Goal: Find specific page/section: Find specific page/section

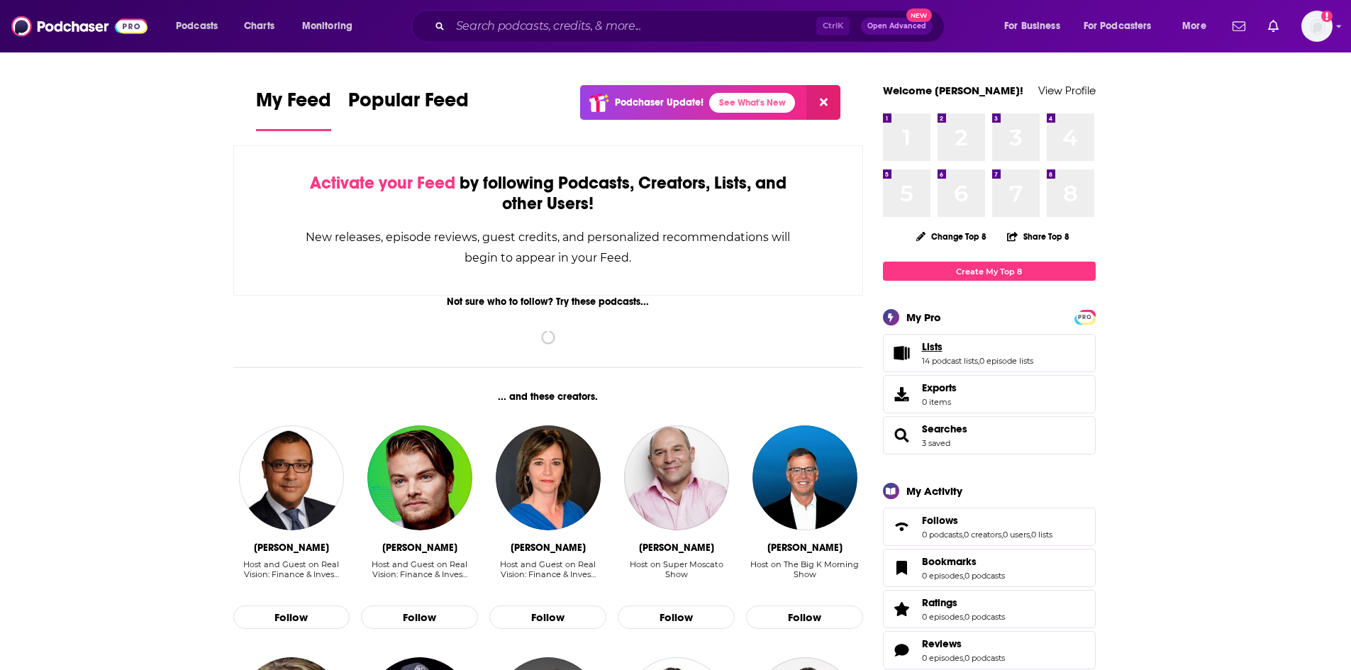
click at [938, 350] on span "Lists" at bounding box center [932, 346] width 21 height 13
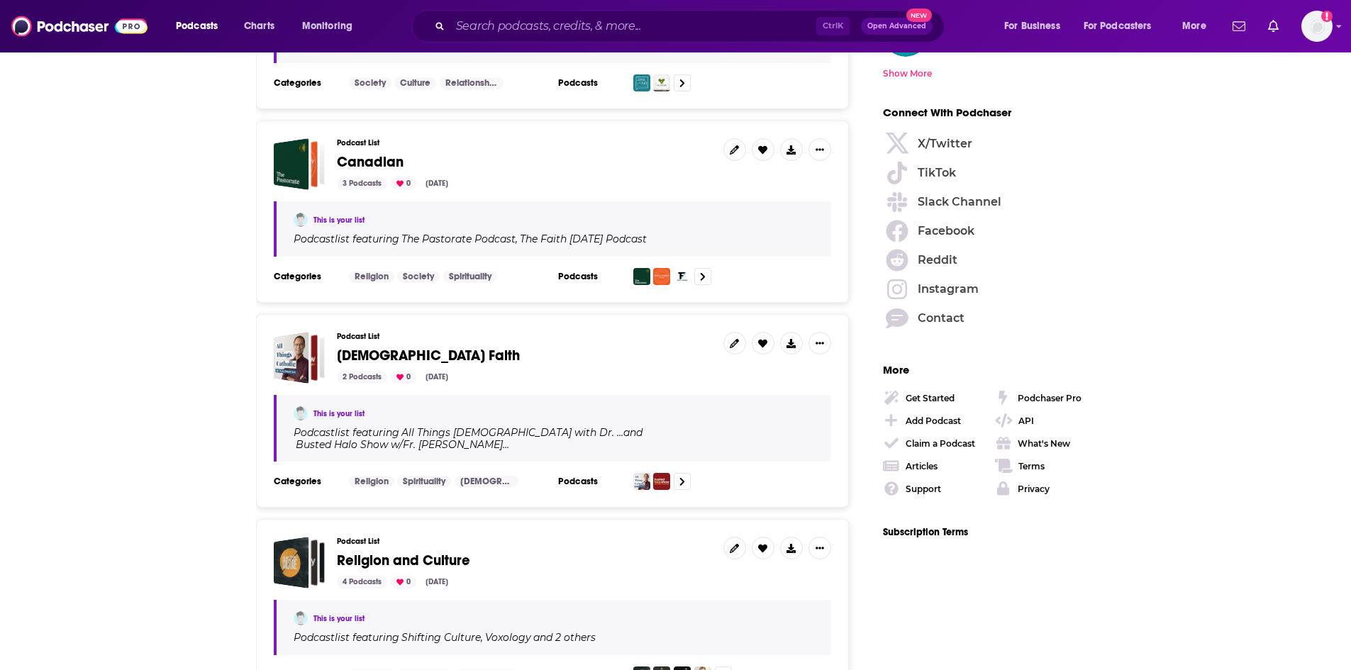
scroll to position [1703, 0]
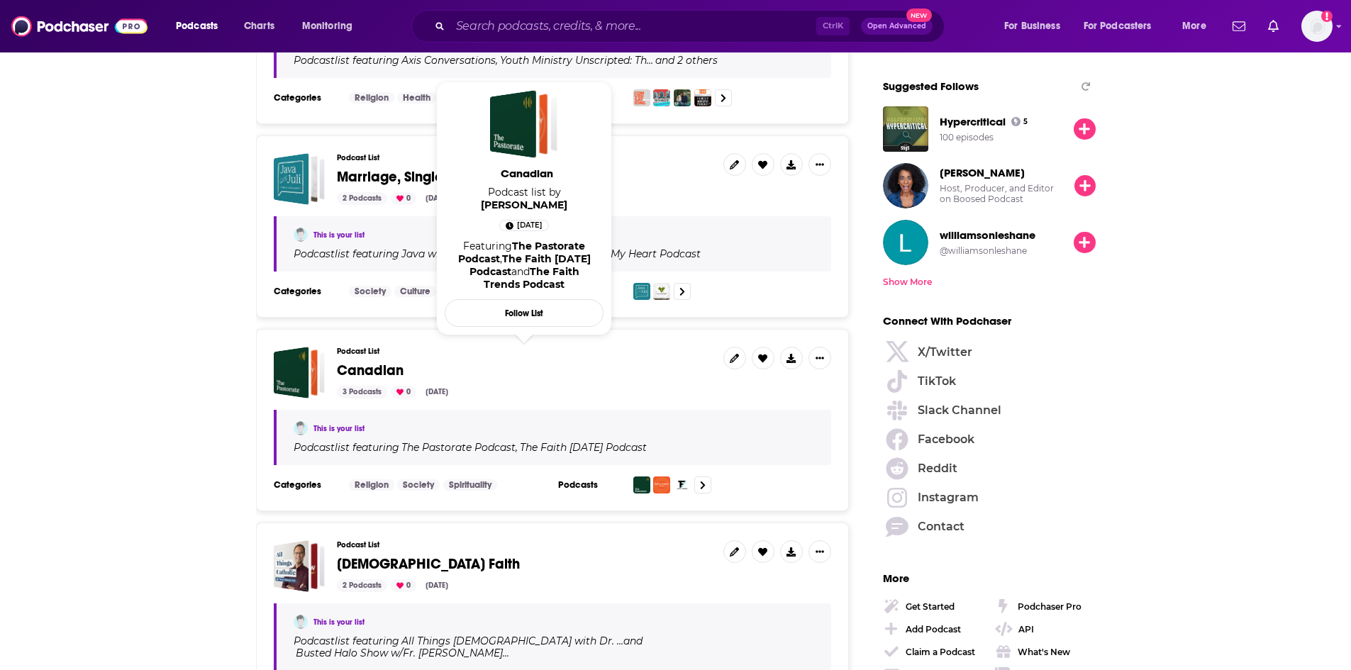
click at [379, 362] on span "Canadian" at bounding box center [370, 371] width 67 height 18
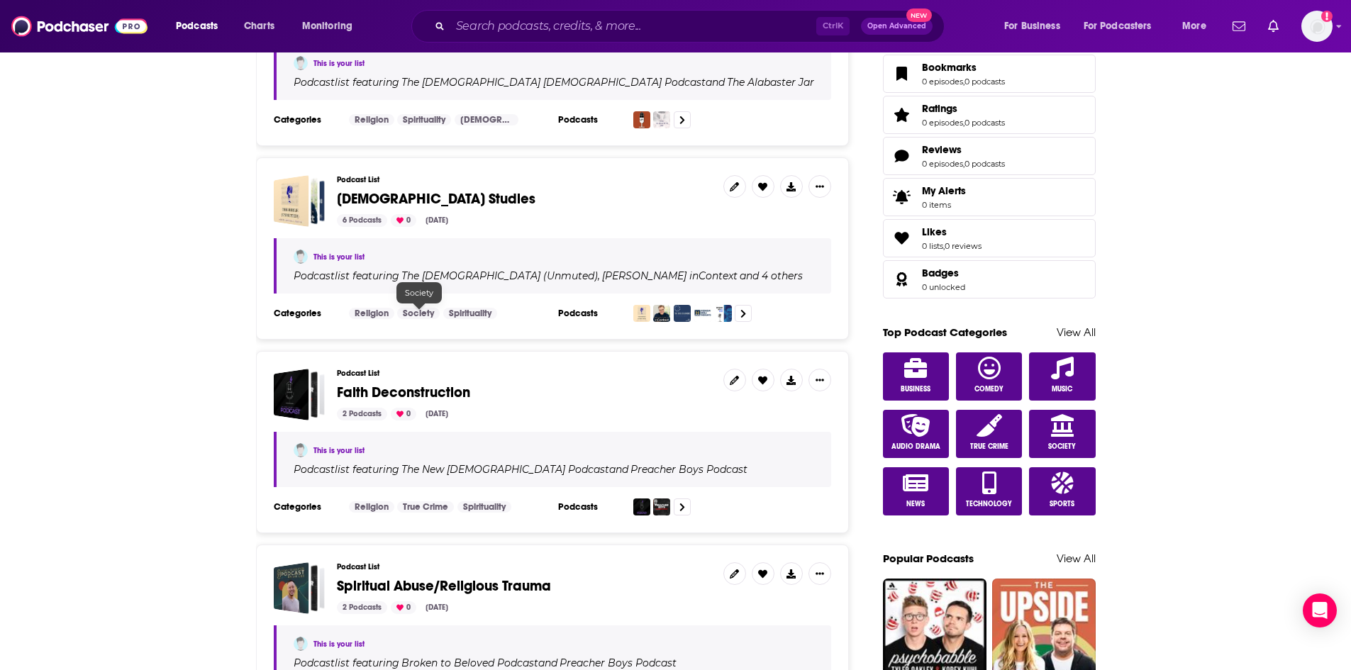
scroll to position [496, 0]
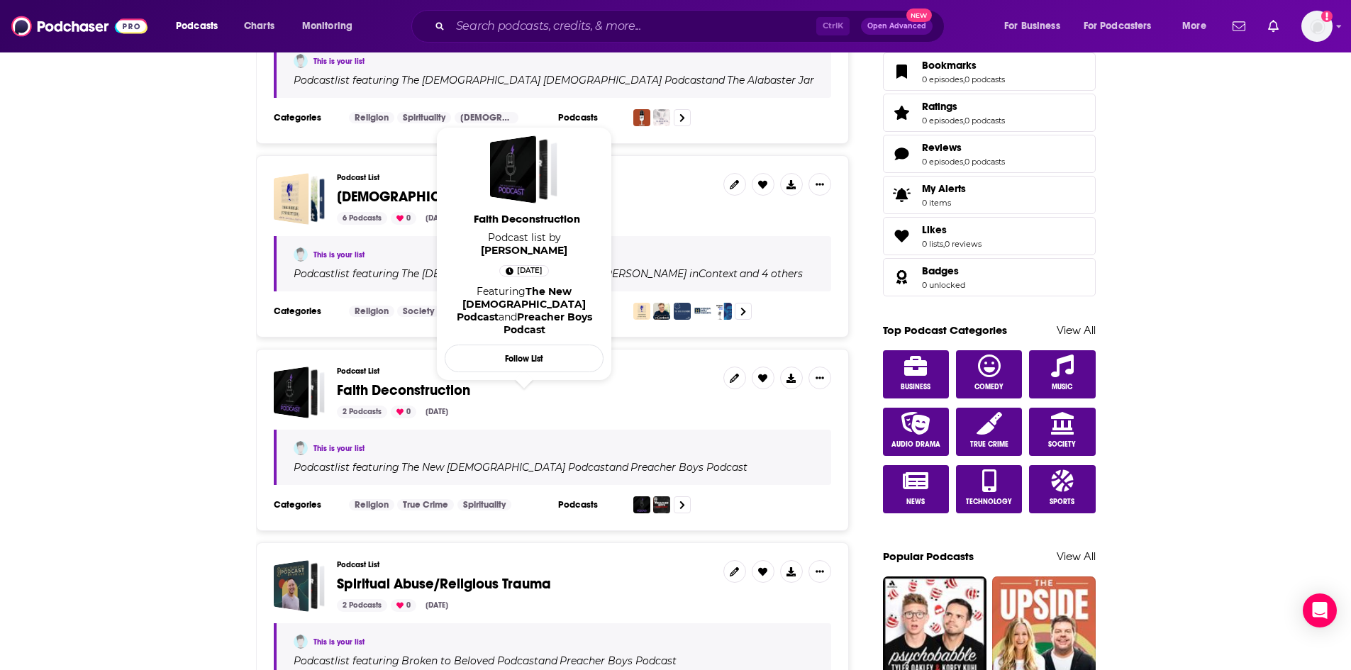
click at [418, 389] on span "Faith Deconstruction" at bounding box center [403, 390] width 133 height 18
